Goal: Task Accomplishment & Management: Manage account settings

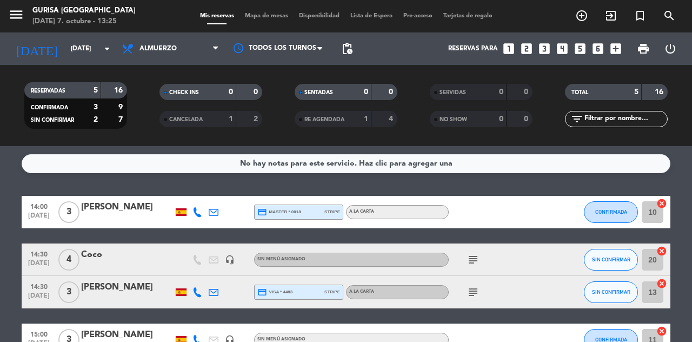
click at [66, 50] on input "[DATE]" at bounding box center [108, 48] width 86 height 18
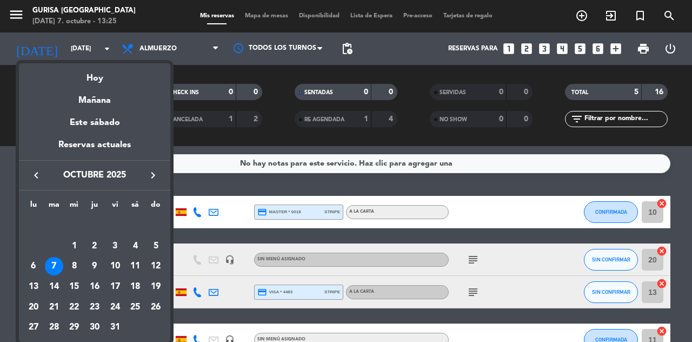
click at [138, 243] on div "4" at bounding box center [135, 246] width 18 height 18
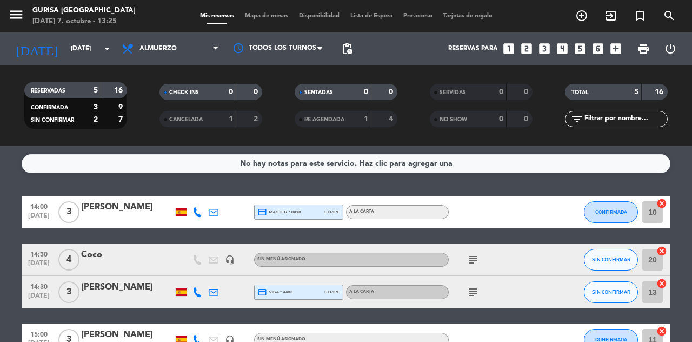
type input "[DATE]"
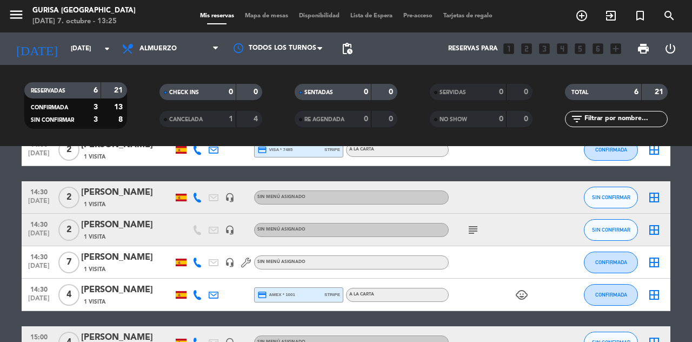
scroll to position [81, 0]
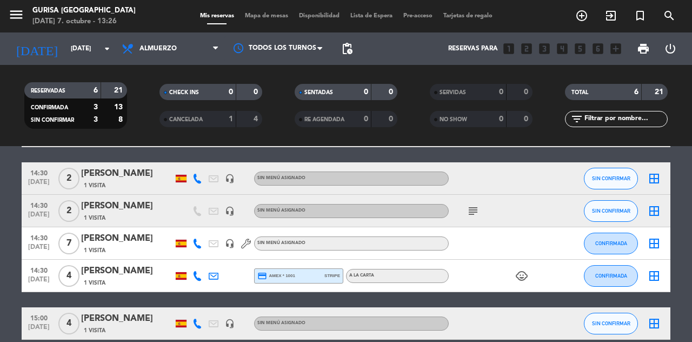
click at [524, 276] on icon "child_care" at bounding box center [521, 275] width 13 height 13
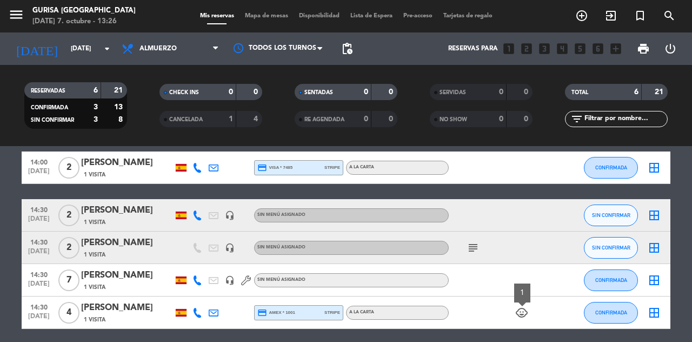
scroll to position [43, 0]
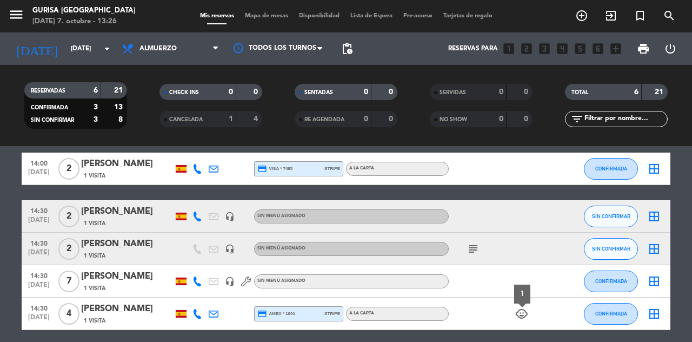
click at [226, 283] on icon "headset_mic" at bounding box center [230, 281] width 10 height 10
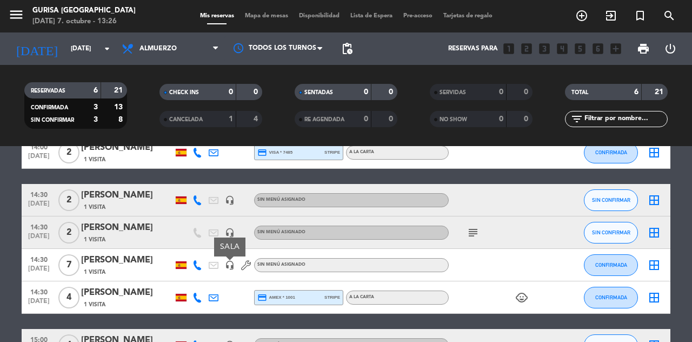
scroll to position [61, 0]
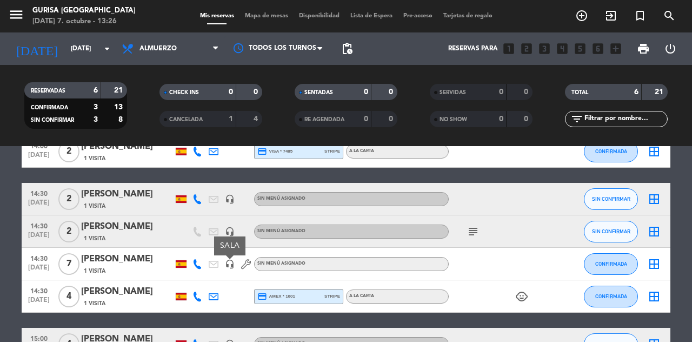
click at [228, 341] on icon "headset_mic" at bounding box center [230, 344] width 10 height 10
click at [652, 341] on icon "border_all" at bounding box center [654, 343] width 13 height 13
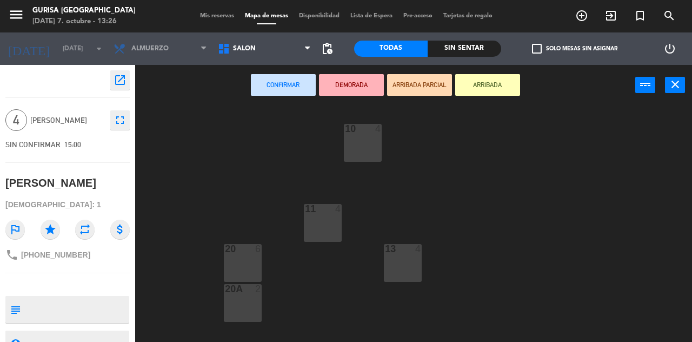
click at [648, 301] on div "10 4 11 4 13 4 20 6 20A 2 PRV 4 22 2 23 2 PRV1 4 22A 2 23A 2 40 4 41 4 42 4 43 …" at bounding box center [417, 249] width 550 height 288
click at [667, 88] on button "close" at bounding box center [675, 85] width 20 height 16
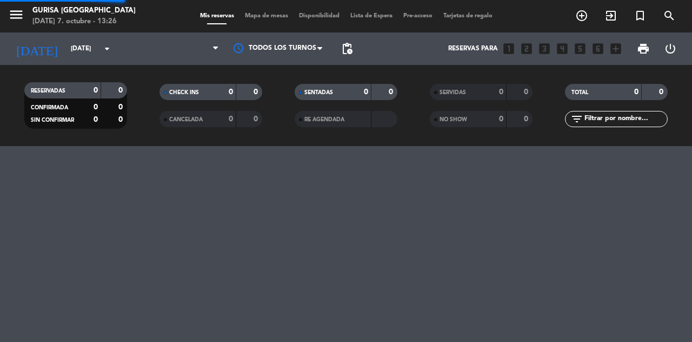
click at [688, 82] on div "RESERVADAS 0 0 CONFIRMADA 0 0 SIN CONFIRMAR 0 0 CHECK INS 0 0 CANCELADA 0 0 SEN…" at bounding box center [346, 105] width 692 height 59
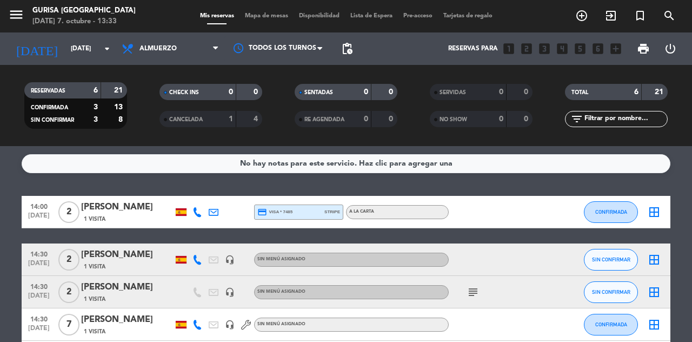
click at [109, 54] on icon "arrow_drop_down" at bounding box center [107, 48] width 13 height 13
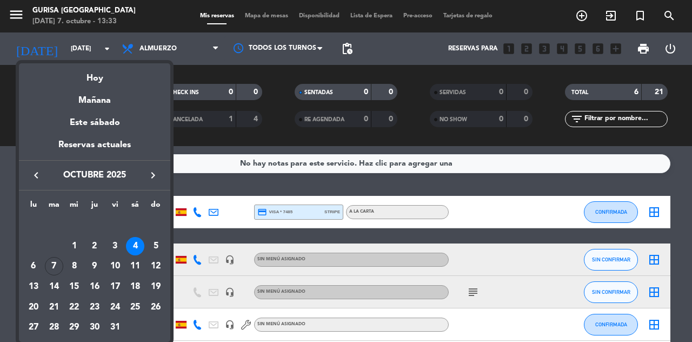
click at [123, 80] on div "Hoy" at bounding box center [94, 74] width 151 height 22
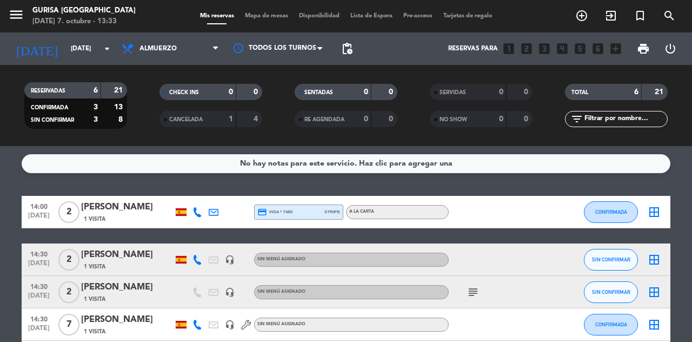
type input "[DATE]"
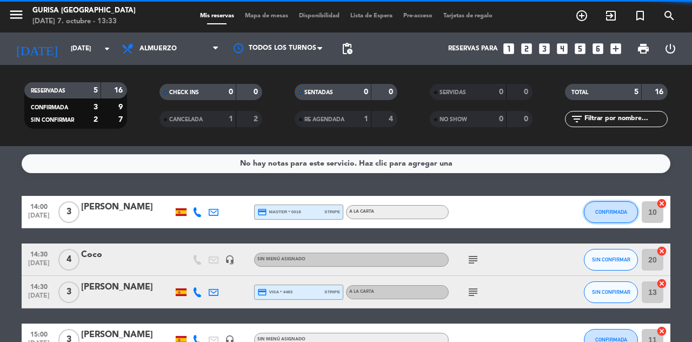
click at [612, 212] on span "CONFIRMADA" at bounding box center [611, 212] width 32 height 6
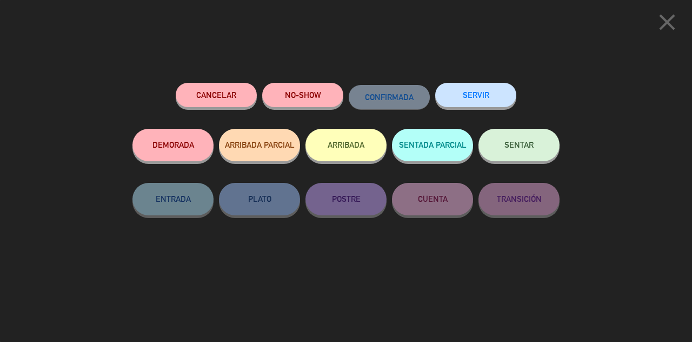
click at [528, 147] on span "SENTAR" at bounding box center [518, 144] width 29 height 9
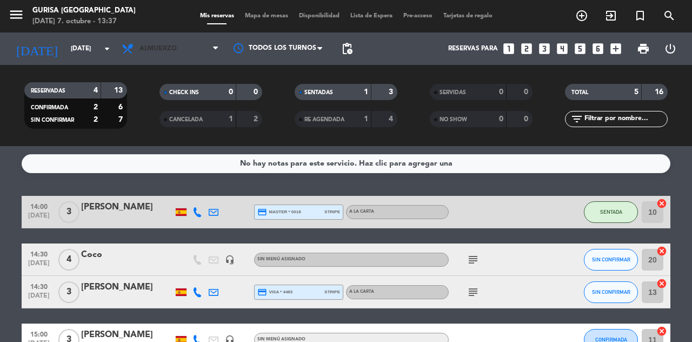
click at [223, 55] on span "Almuerzo" at bounding box center [170, 49] width 108 height 24
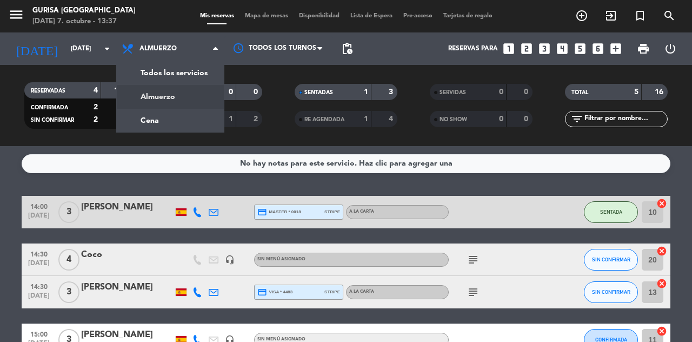
click at [102, 49] on icon "arrow_drop_down" at bounding box center [107, 48] width 13 height 13
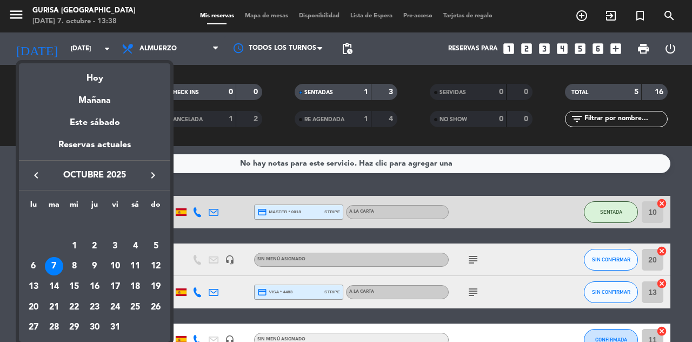
click at [134, 249] on div "4" at bounding box center [135, 246] width 18 height 18
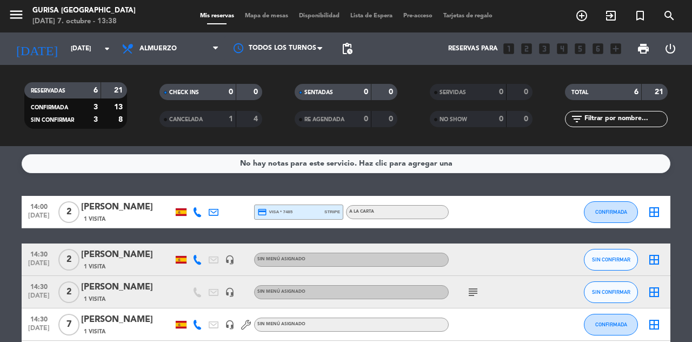
click at [177, 69] on div "RESERVADAS 6 21 CONFIRMADA 3 13 SIN CONFIRMAR 3 8 CHECK INS 0 0 CANCELADA 1 4 S…" at bounding box center [346, 105] width 692 height 81
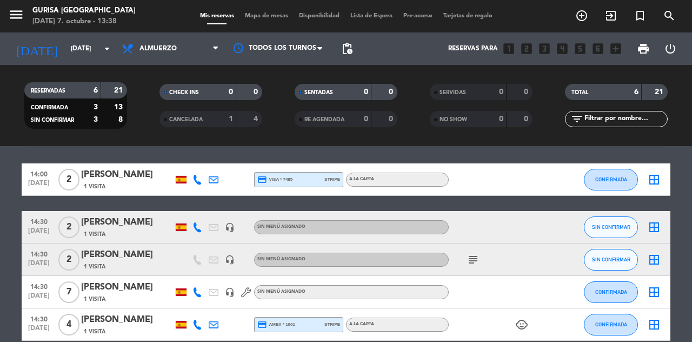
scroll to position [26, 0]
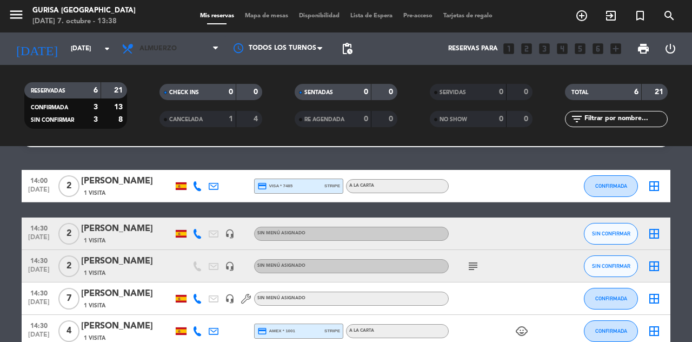
click at [217, 48] on icon at bounding box center [215, 48] width 5 height 9
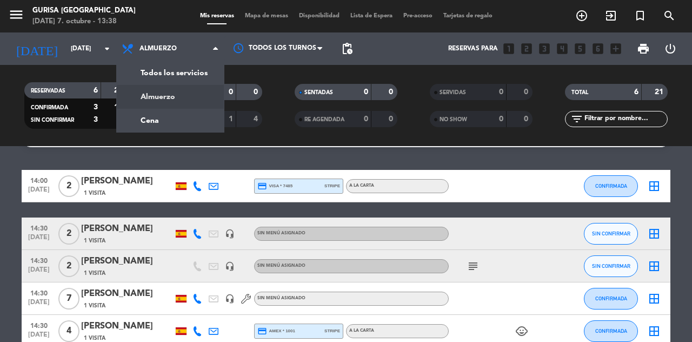
click at [174, 126] on div "menu Gurisa Madrid martes 7. octubre - 13:38 Mis reservas Mapa de mesas Disponi…" at bounding box center [346, 73] width 692 height 146
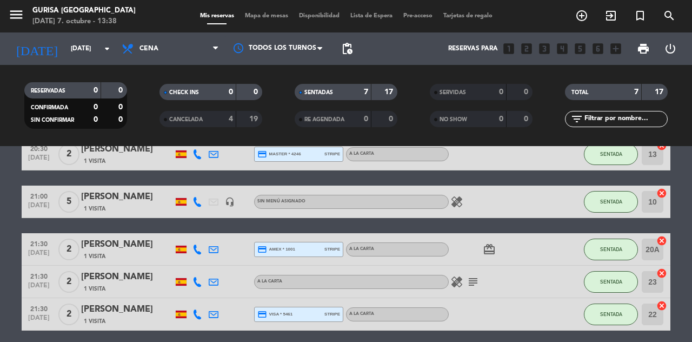
scroll to position [91, 0]
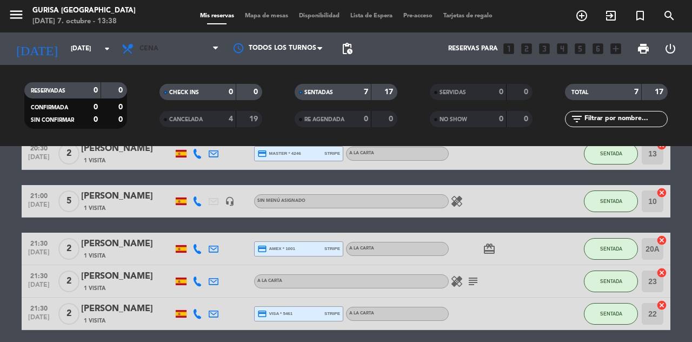
click at [214, 54] on span "Cena" at bounding box center [170, 49] width 108 height 24
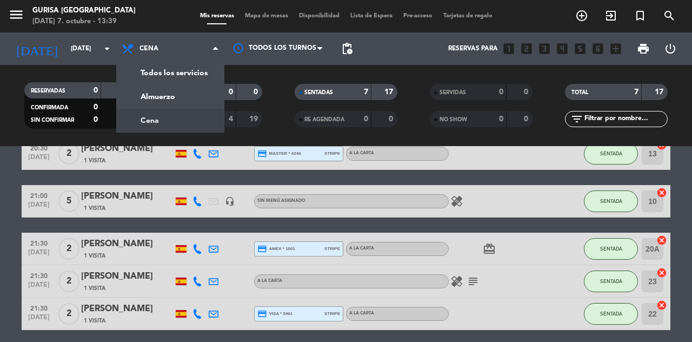
click at [180, 105] on div "menu Gurisa Madrid martes 7. octubre - 13:39 Mis reservas Mapa de mesas Disponi…" at bounding box center [346, 73] width 692 height 146
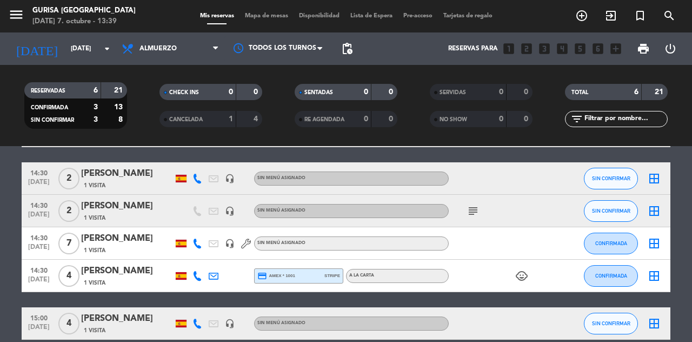
scroll to position [0, 0]
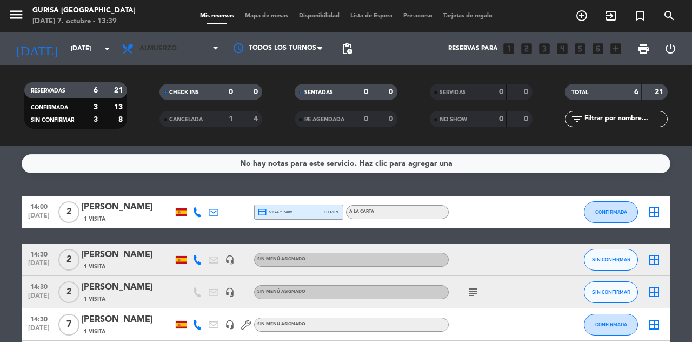
click at [215, 50] on icon at bounding box center [215, 48] width 5 height 9
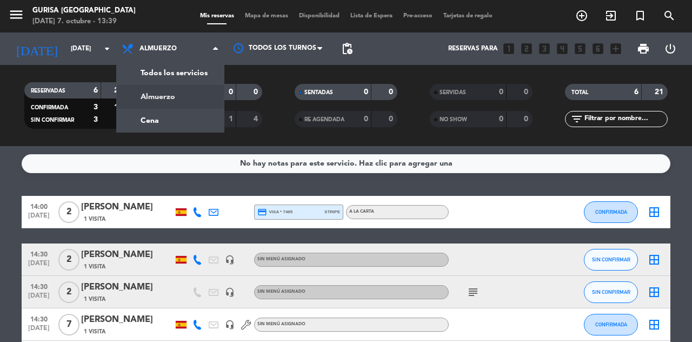
click at [180, 120] on div "menu Gurisa Madrid martes 7. octubre - 13:39 Mis reservas Mapa de mesas Disponi…" at bounding box center [346, 73] width 692 height 146
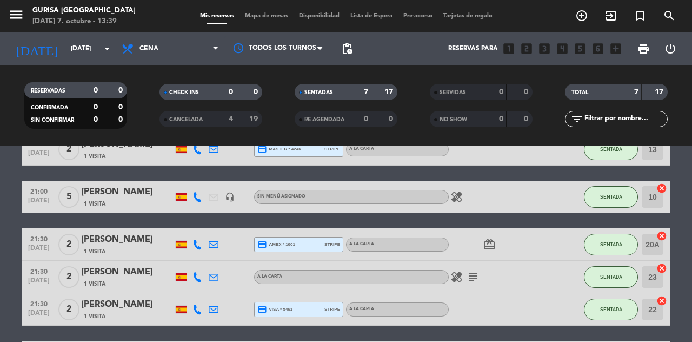
scroll to position [98, 0]
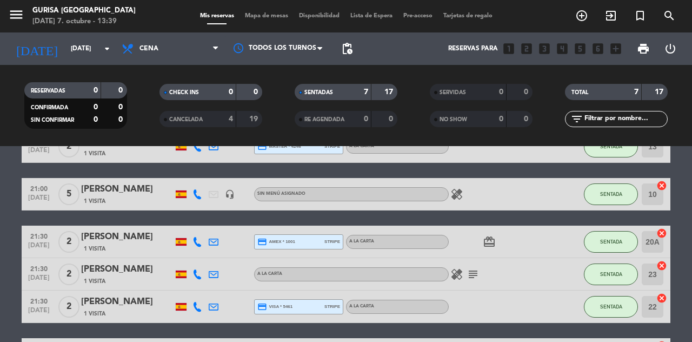
click at [476, 278] on icon "subject" at bounding box center [473, 274] width 13 height 13
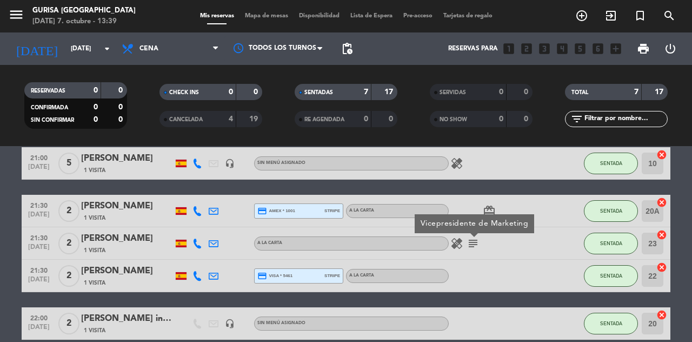
scroll to position [0, 0]
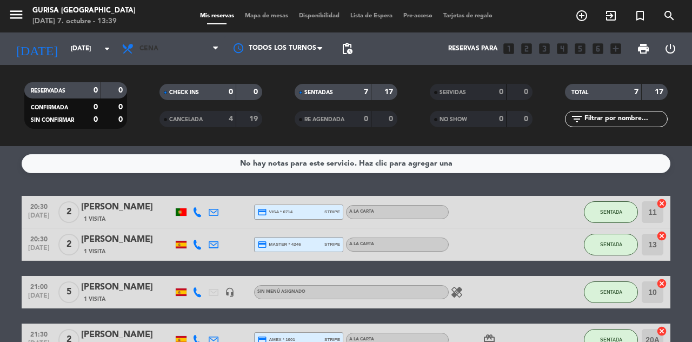
click at [217, 52] on icon at bounding box center [215, 48] width 5 height 9
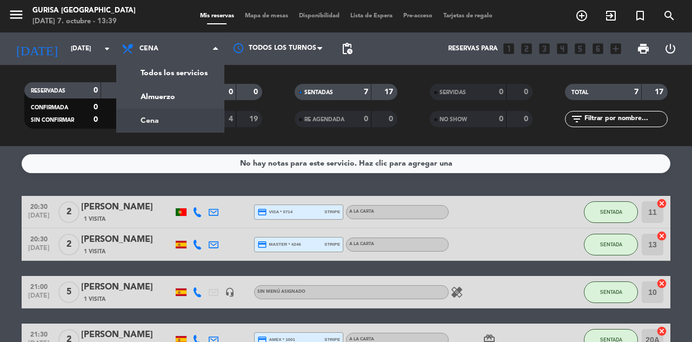
click at [191, 102] on div "menu Gurisa Madrid martes 7. octubre - 13:39 Mis reservas Mapa de mesas Disponi…" at bounding box center [346, 73] width 692 height 146
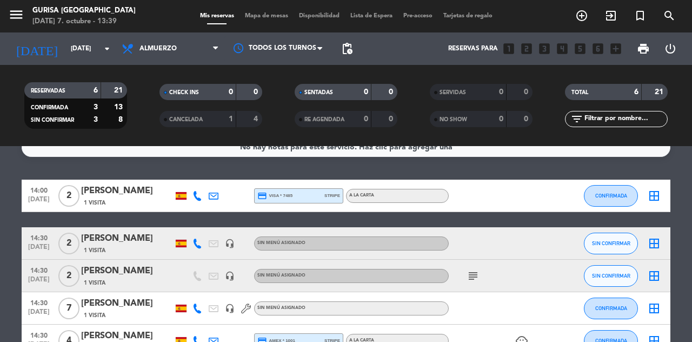
scroll to position [24, 0]
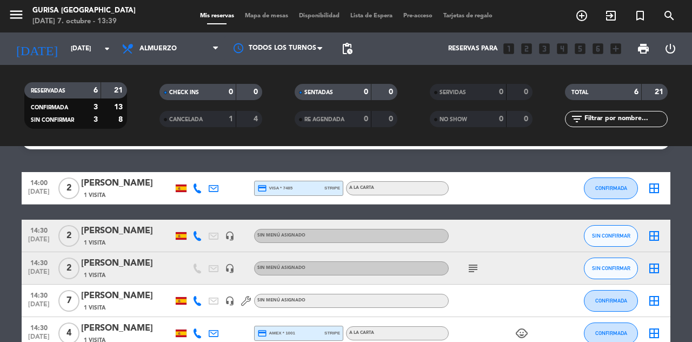
click at [464, 281] on div "subject" at bounding box center [497, 268] width 97 height 32
click at [470, 271] on icon "subject" at bounding box center [473, 268] width 13 height 13
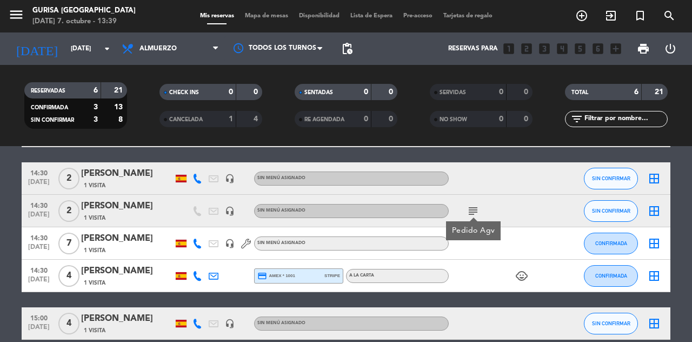
click at [520, 280] on icon "child_care" at bounding box center [521, 275] width 13 height 13
click at [528, 275] on icon "child_care" at bounding box center [521, 275] width 13 height 13
click at [473, 207] on icon "subject" at bounding box center [473, 210] width 13 height 13
click at [528, 271] on icon "child_care" at bounding box center [521, 275] width 13 height 13
click at [521, 280] on icon "child_care" at bounding box center [521, 275] width 13 height 13
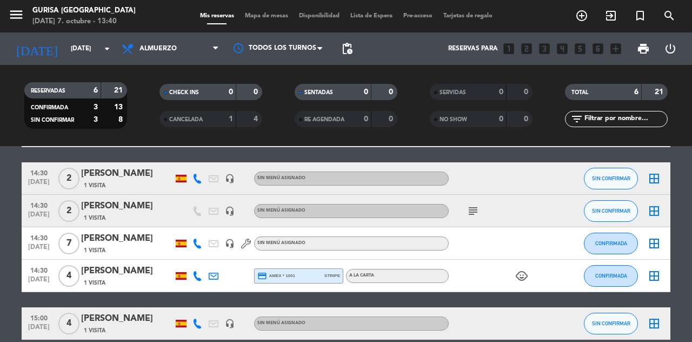
click at [524, 279] on icon "child_care" at bounding box center [521, 275] width 13 height 13
click at [65, 52] on input "[DATE]" at bounding box center [108, 48] width 86 height 18
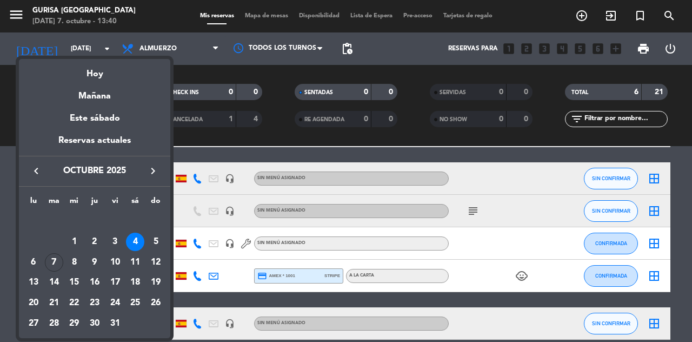
click at [55, 254] on div "7" at bounding box center [54, 262] width 18 height 18
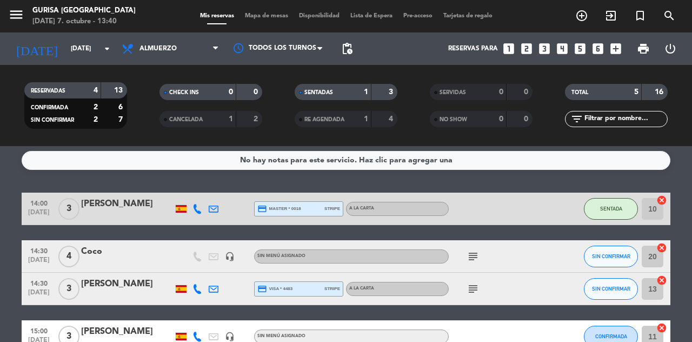
scroll to position [0, 0]
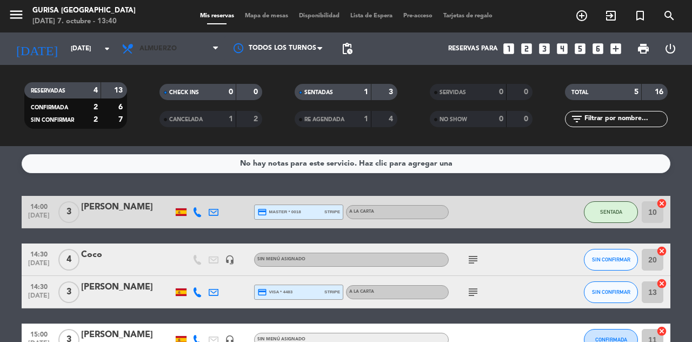
click at [215, 51] on icon at bounding box center [215, 48] width 5 height 9
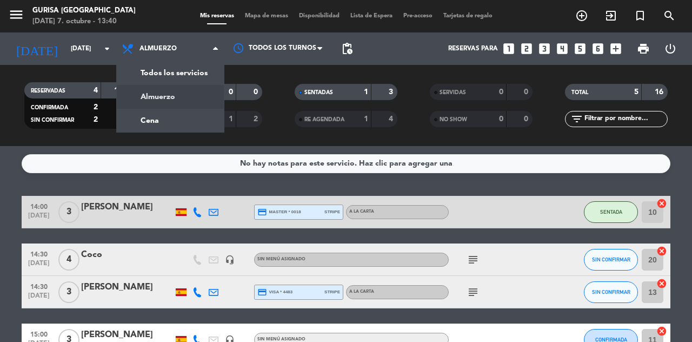
click at [105, 51] on icon "arrow_drop_down" at bounding box center [107, 48] width 13 height 13
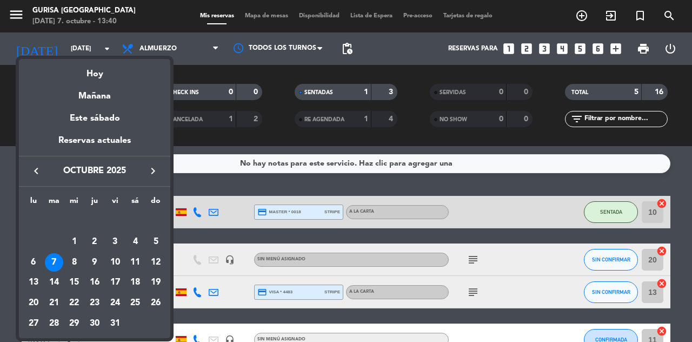
click at [133, 243] on div "4" at bounding box center [135, 241] width 18 height 18
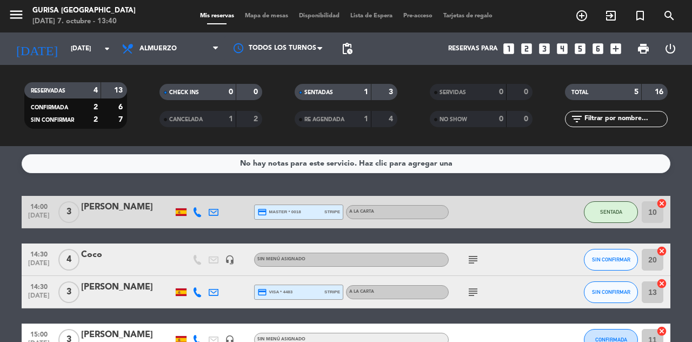
type input "[DATE]"
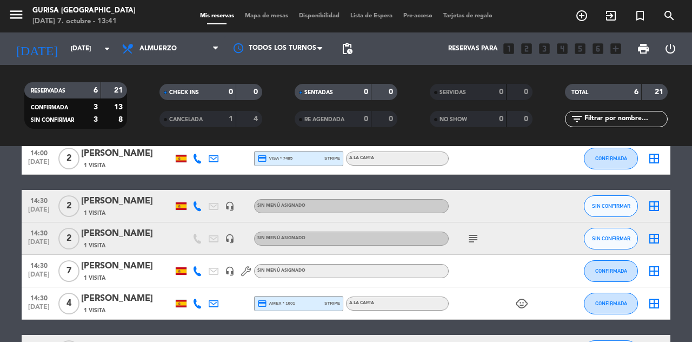
scroll to position [58, 0]
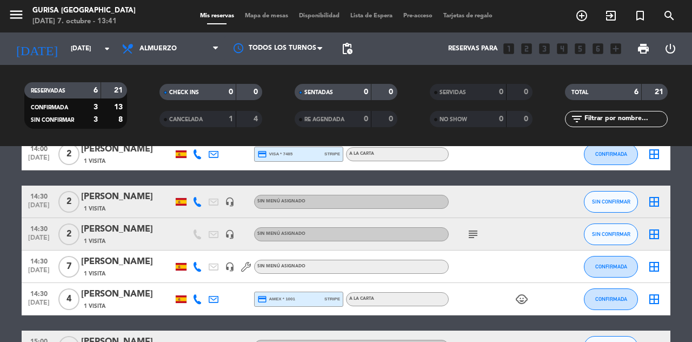
click at [196, 301] on icon at bounding box center [197, 299] width 10 height 10
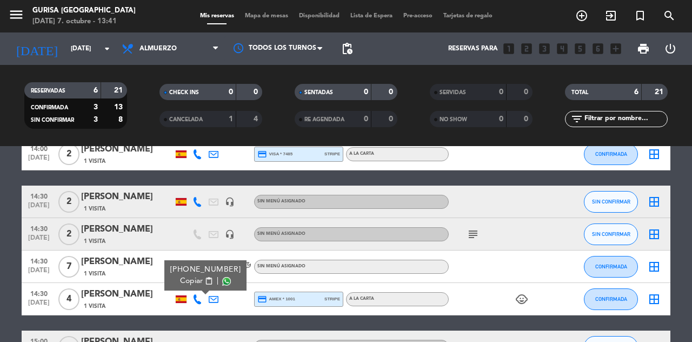
click at [222, 282] on span at bounding box center [226, 281] width 9 height 9
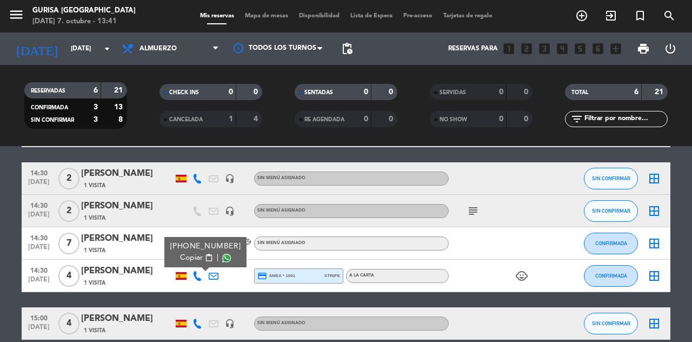
click at [197, 325] on icon at bounding box center [197, 323] width 10 height 10
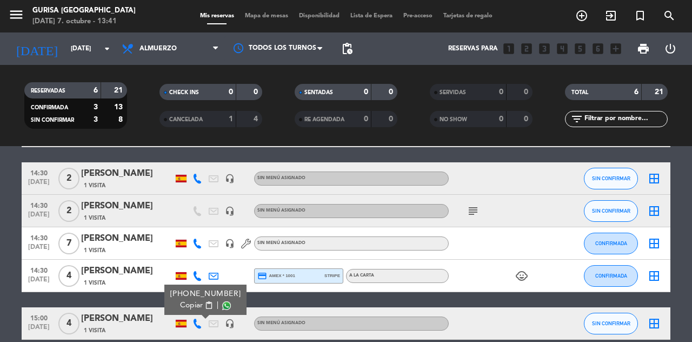
click at [222, 307] on span at bounding box center [226, 305] width 9 height 9
